Goal: Task Accomplishment & Management: Use online tool/utility

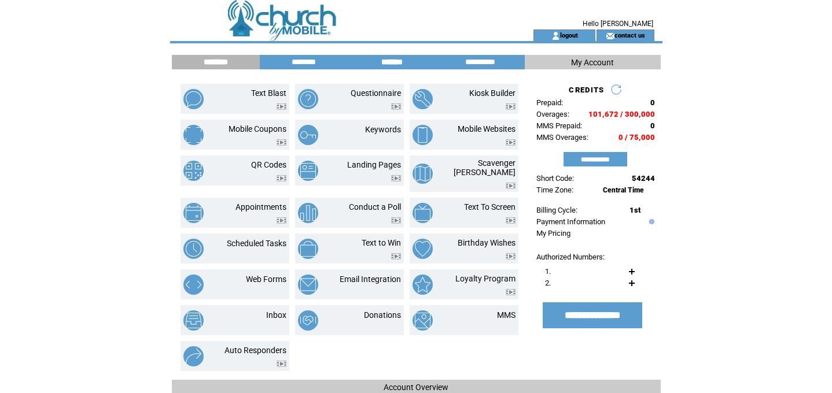
click at [391, 60] on input "*******" at bounding box center [392, 62] width 87 height 10
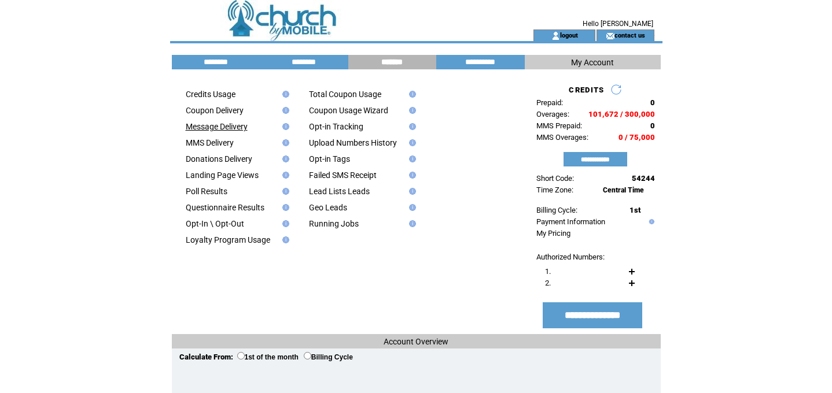
click at [227, 126] on link "Message Delivery" at bounding box center [217, 126] width 62 height 9
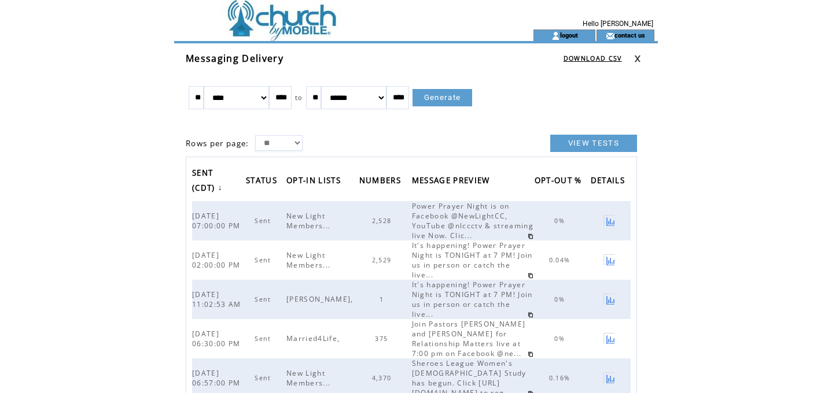
click at [284, 23] on td at bounding box center [333, 15] width 318 height 30
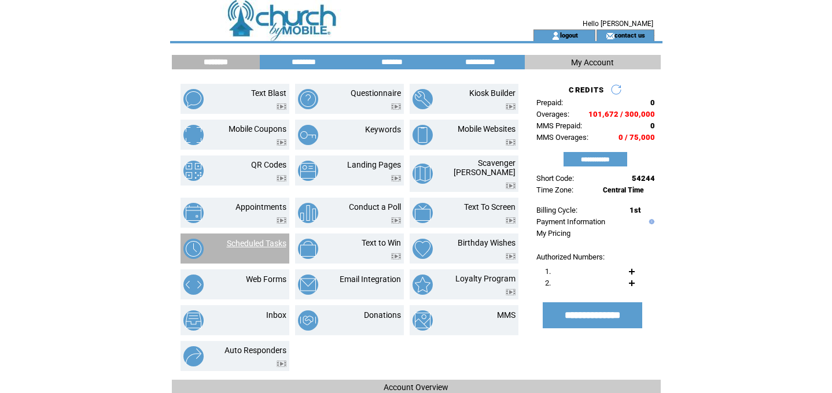
click at [240, 239] on link "Scheduled Tasks" at bounding box center [257, 243] width 60 height 9
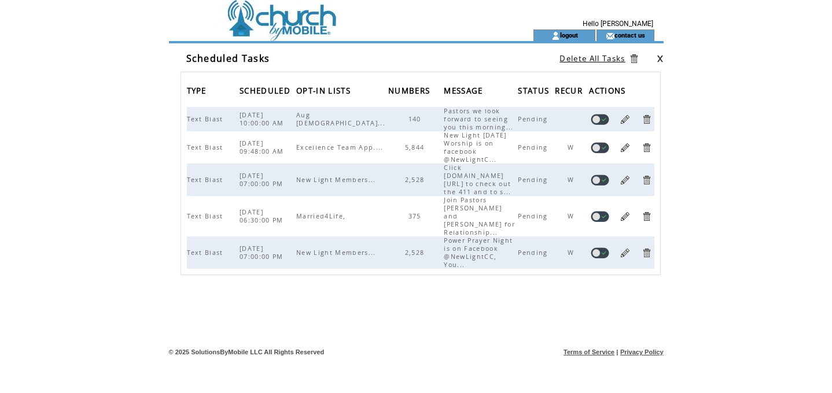
click at [622, 125] on link at bounding box center [625, 119] width 11 height 11
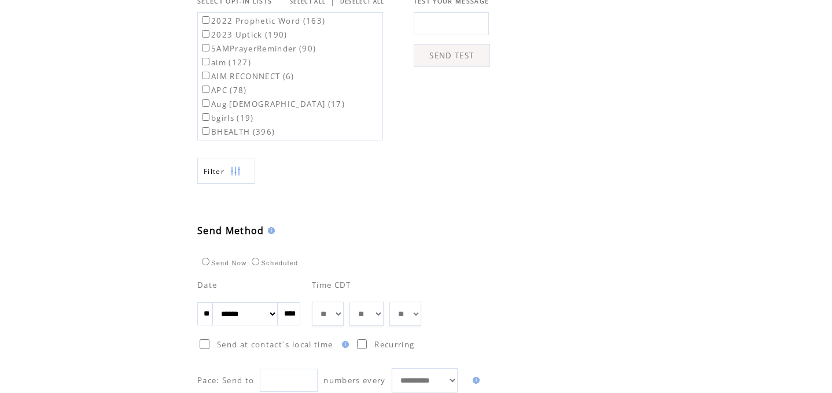
scroll to position [433, 0]
click at [338, 317] on select "** ** ** ** ** ** ** ** ** ** ** ** **" at bounding box center [328, 313] width 32 height 24
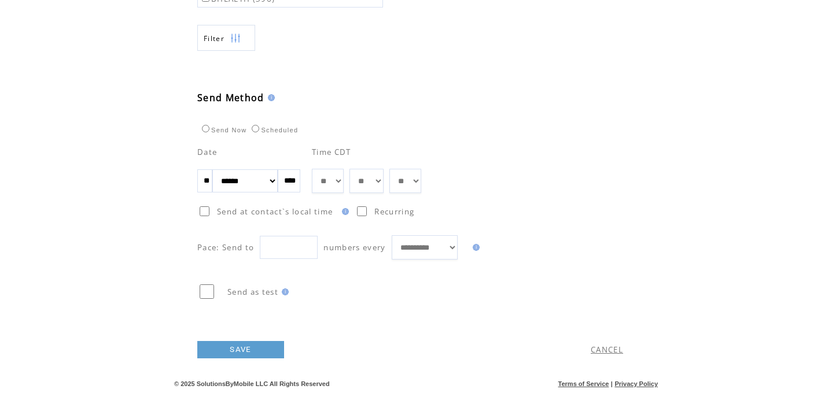
scroll to position [440, 0]
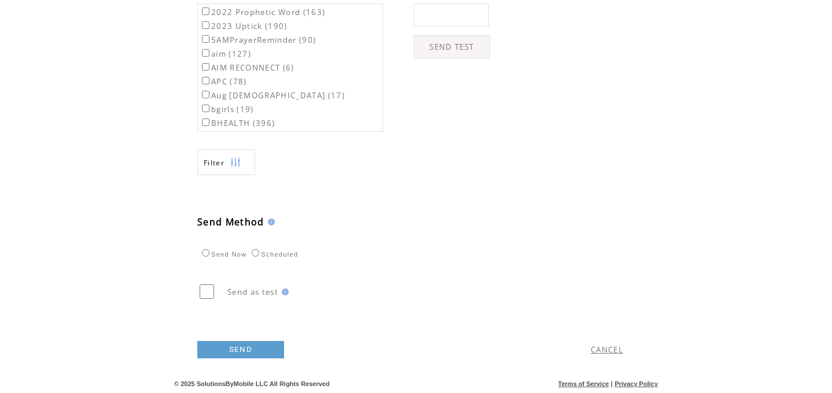
click at [249, 351] on link "SEND" at bounding box center [240, 349] width 87 height 17
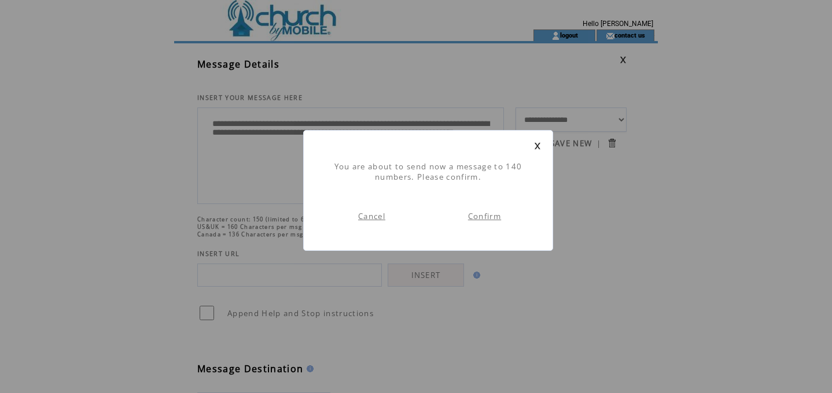
scroll to position [1, 0]
click at [485, 214] on link "Confirm" at bounding box center [484, 216] width 33 height 10
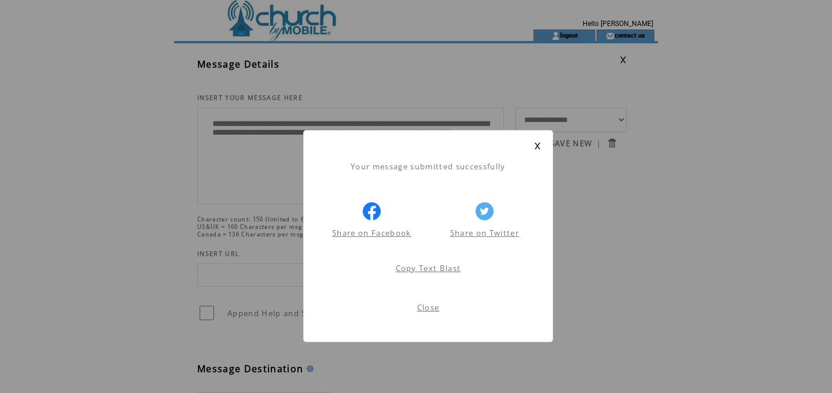
scroll to position [1, 0]
click at [427, 307] on link "Close" at bounding box center [428, 308] width 23 height 10
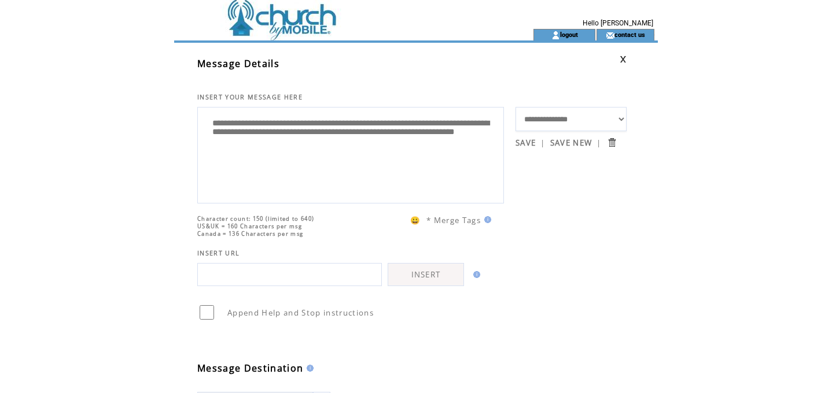
click at [302, 26] on td at bounding box center [333, 14] width 318 height 30
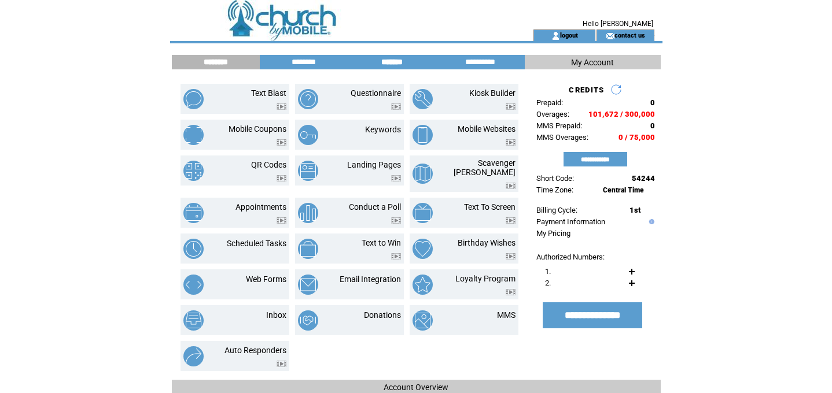
click at [393, 62] on input "*******" at bounding box center [392, 62] width 87 height 10
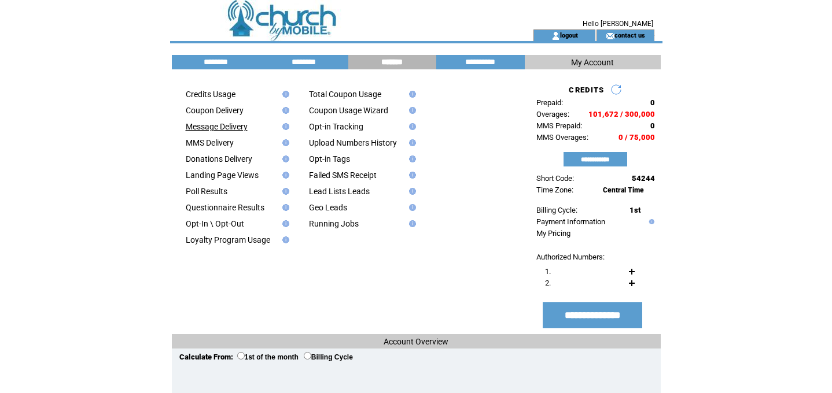
click at [244, 128] on link "Message Delivery" at bounding box center [217, 126] width 62 height 9
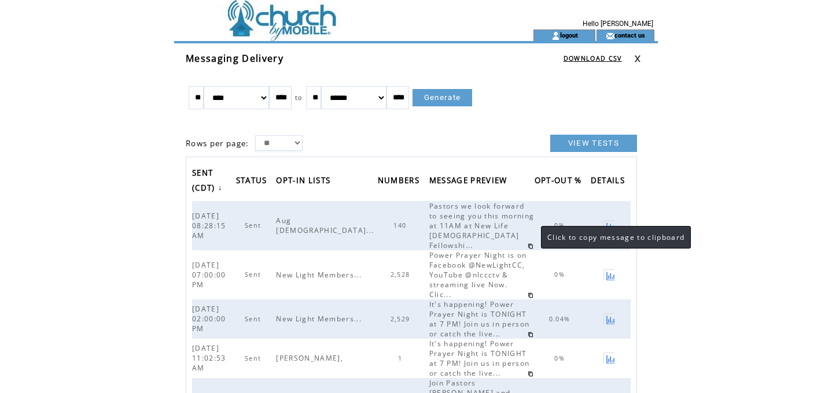
click at [529, 244] on link at bounding box center [531, 247] width 6 height 6
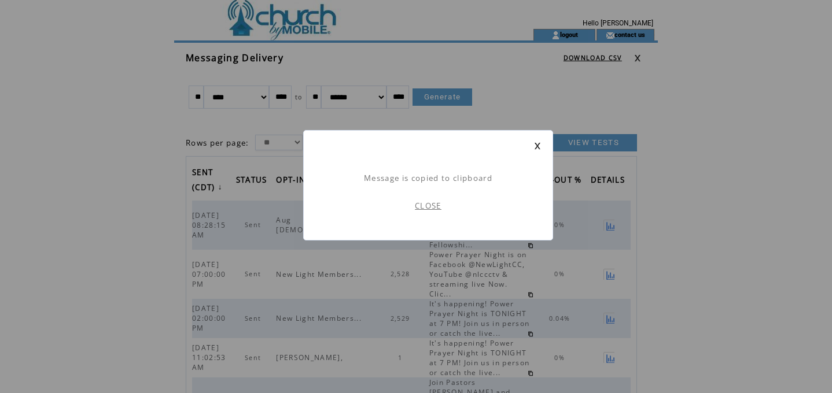
click at [537, 145] on link at bounding box center [537, 146] width 7 height 8
